Goal: Information Seeking & Learning: Find specific fact

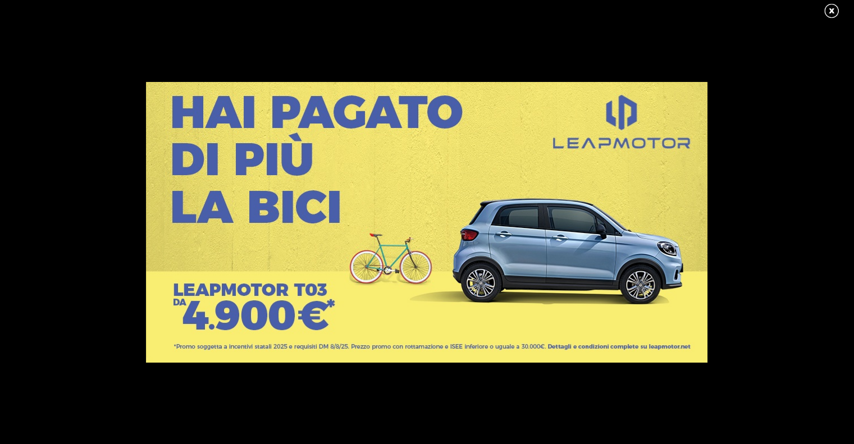
click at [829, 9] on link at bounding box center [837, 11] width 28 height 17
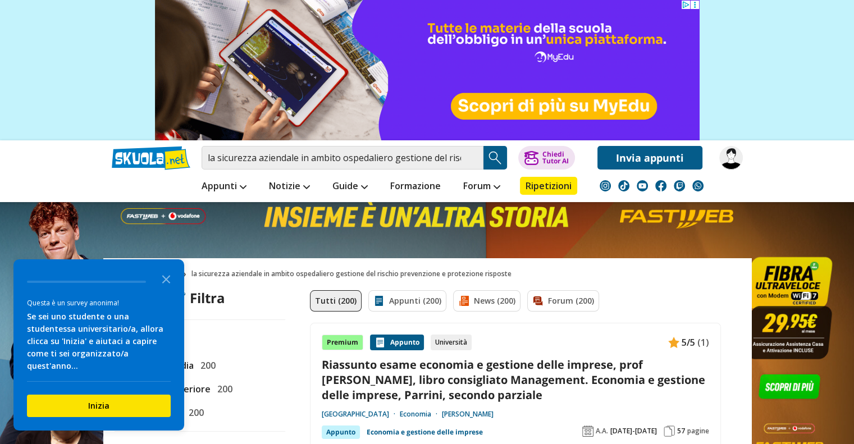
click at [495, 166] on button "Search Button" at bounding box center [495, 158] width 24 height 24
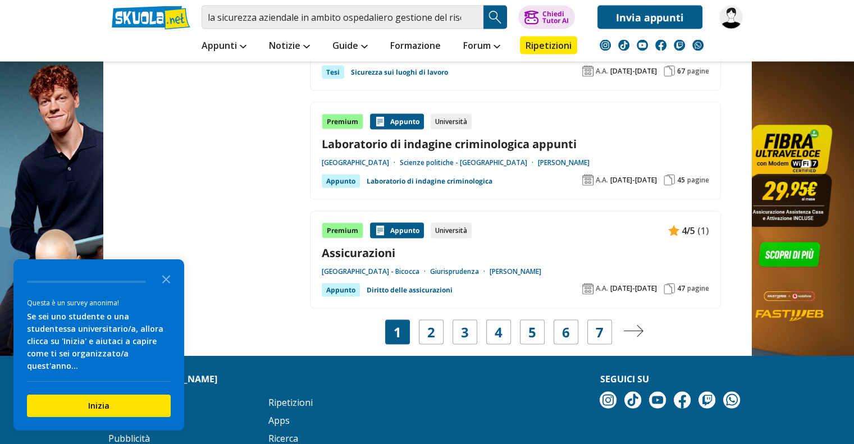
scroll to position [2254, 0]
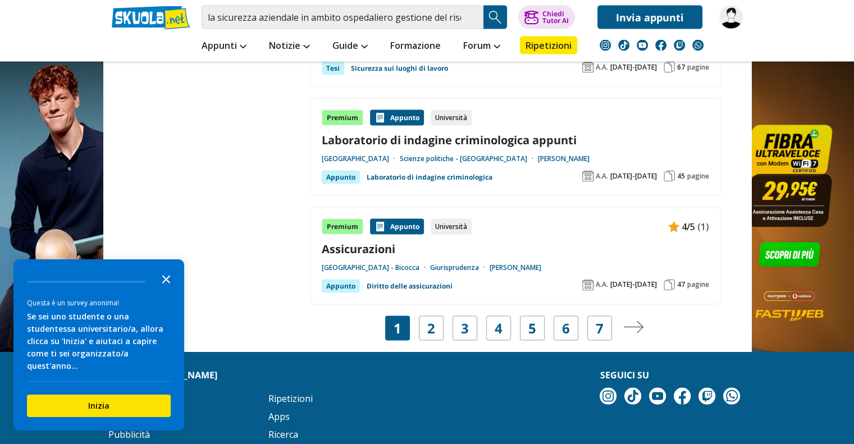
click at [173, 286] on icon "Close the survey" at bounding box center [166, 278] width 22 height 22
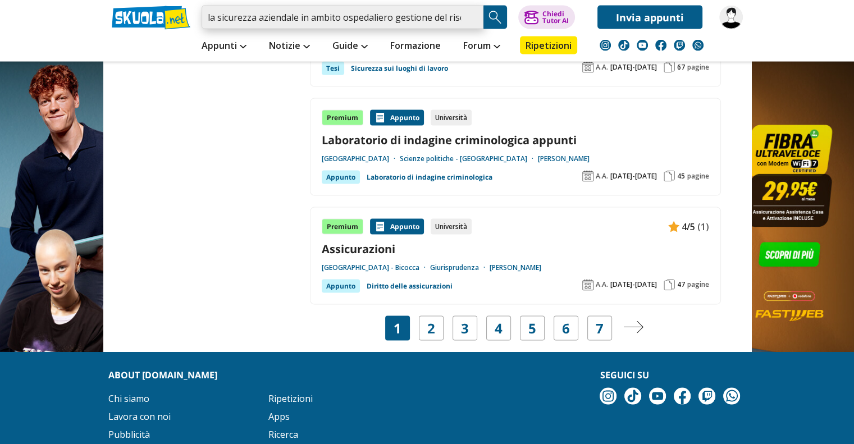
click at [381, 8] on input "la sicurezza aziendale in ambito ospedaliero gestione del rischio prevenzione e…" at bounding box center [343, 18] width 282 height 24
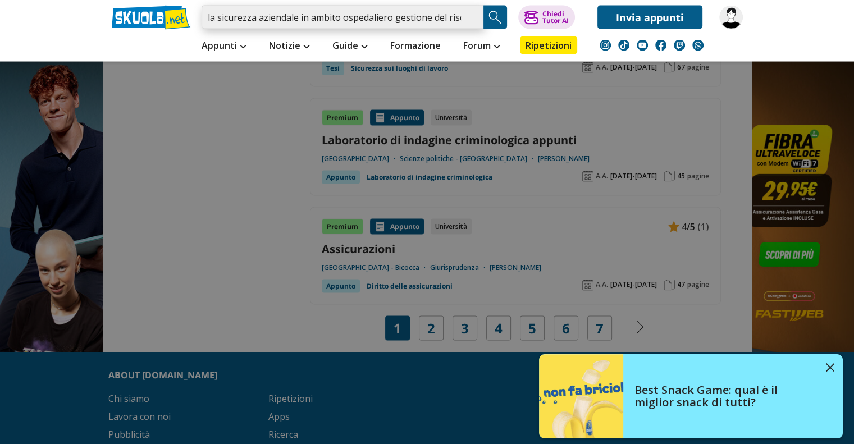
click at [475, 15] on input "la sicurezza aziendale in ambito ospedaliero gestione del rischio prevenzione e…" at bounding box center [343, 18] width 282 height 24
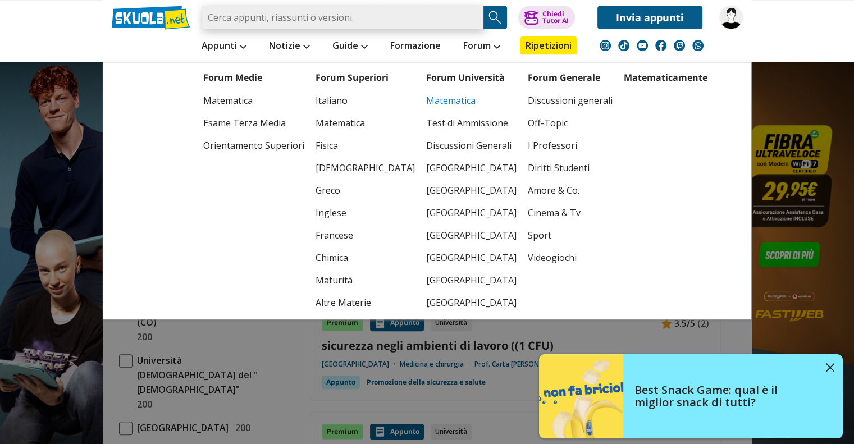
scroll to position [438, 0]
